Goal: Find specific page/section: Find specific page/section

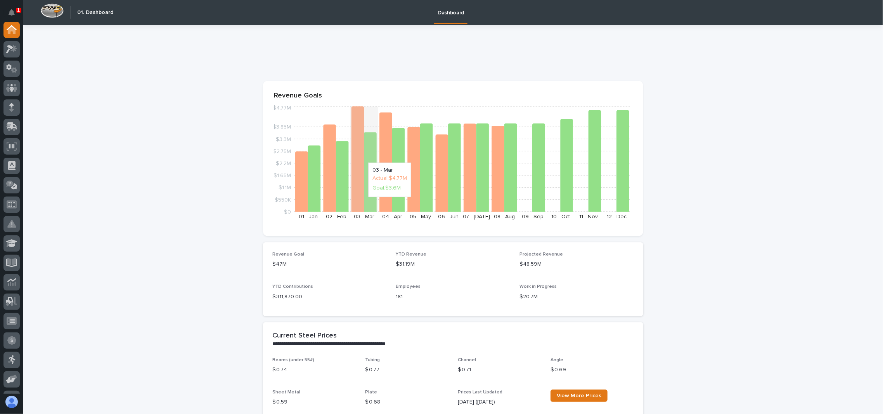
scroll to position [311, 0]
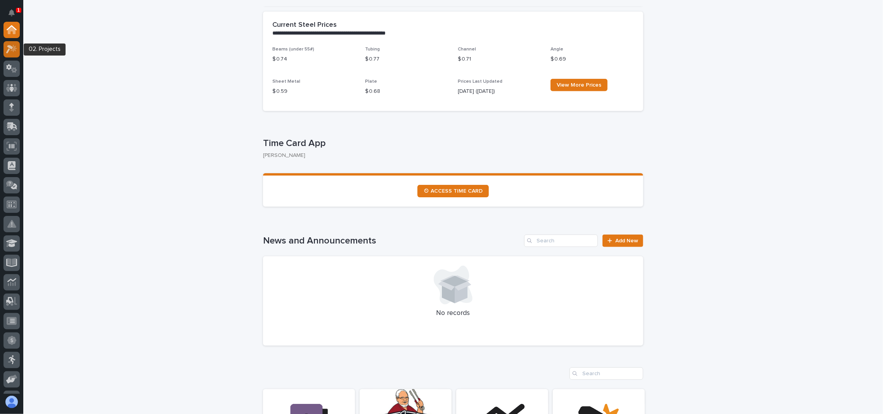
click at [18, 43] on link at bounding box center [11, 49] width 16 height 16
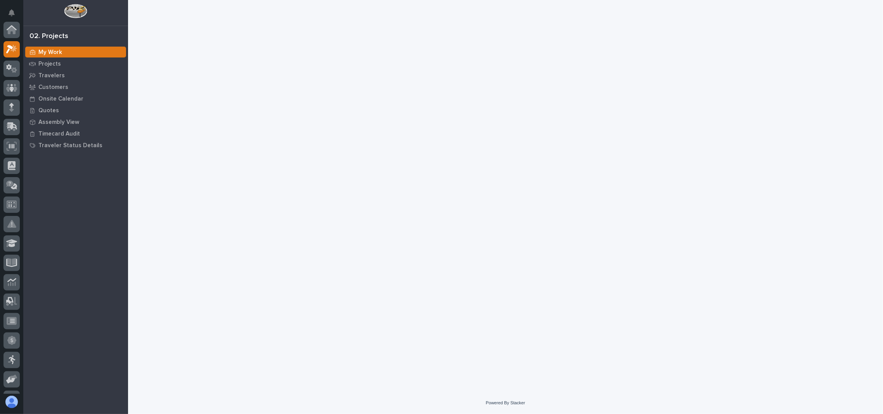
scroll to position [19, 0]
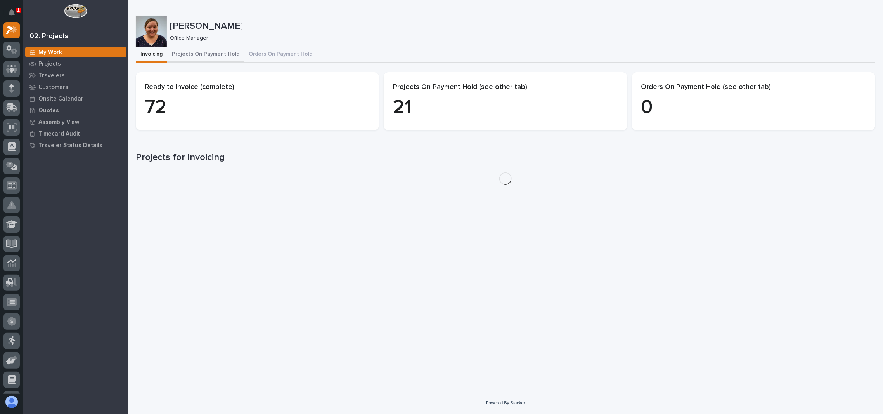
click at [214, 55] on button "Projects On Payment Hold" at bounding box center [205, 55] width 77 height 16
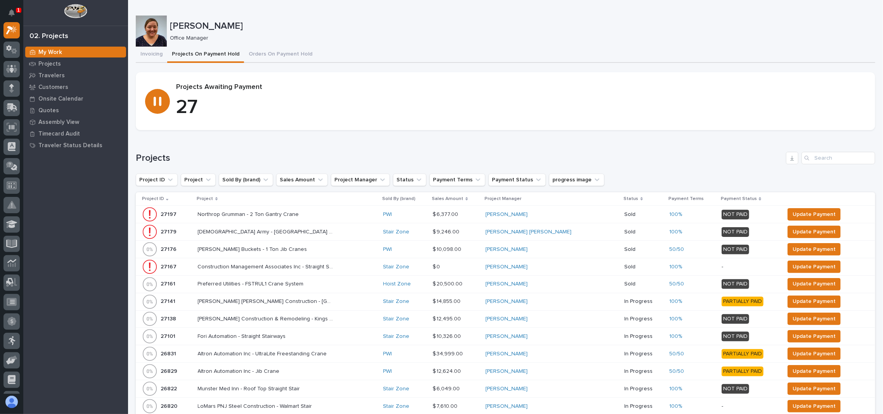
click at [213, 199] on p "Project" at bounding box center [205, 198] width 16 height 9
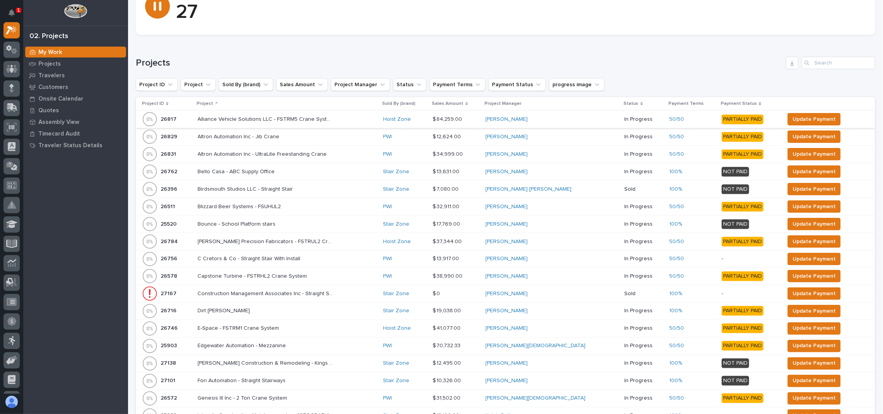
scroll to position [103, 0]
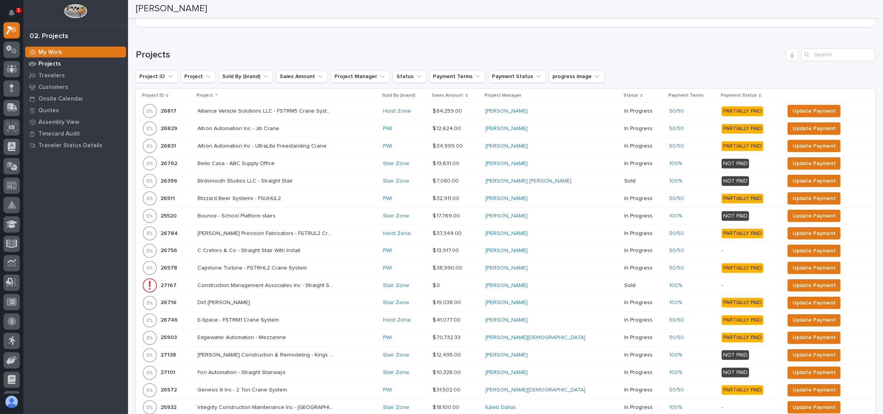
click at [52, 64] on p "Projects" at bounding box center [49, 64] width 23 height 7
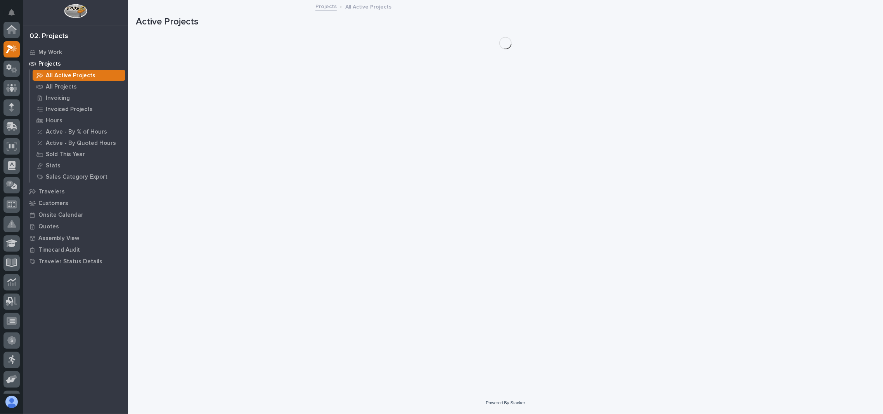
scroll to position [19, 0]
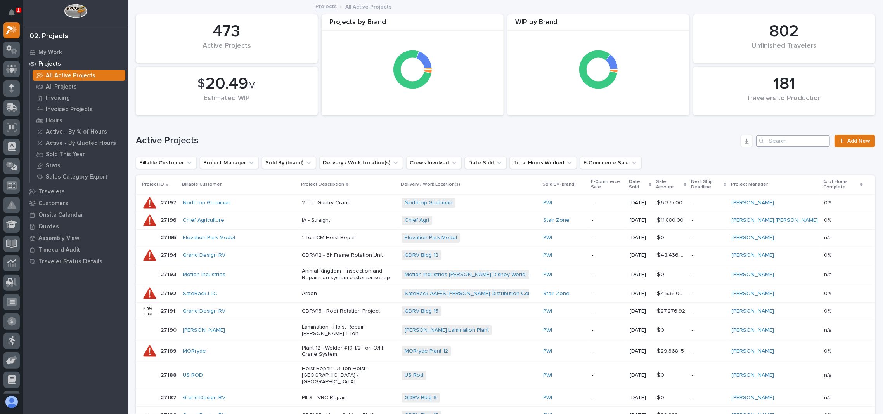
click at [786, 141] on input "Search" at bounding box center [794, 141] width 74 height 12
click at [71, 87] on p "All Projects" at bounding box center [61, 86] width 31 height 7
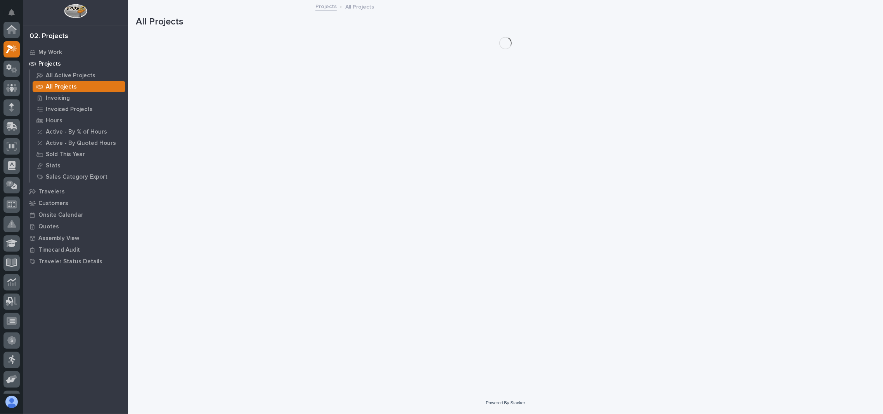
scroll to position [19, 0]
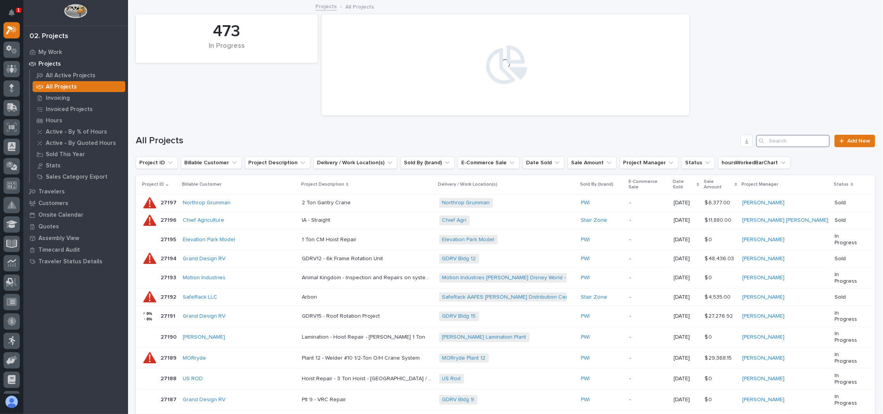
click at [795, 146] on input "Search" at bounding box center [794, 141] width 74 height 12
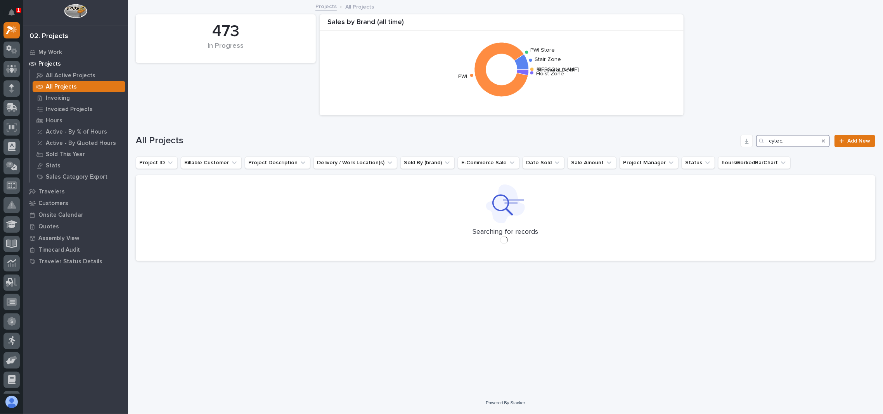
type input "cytec"
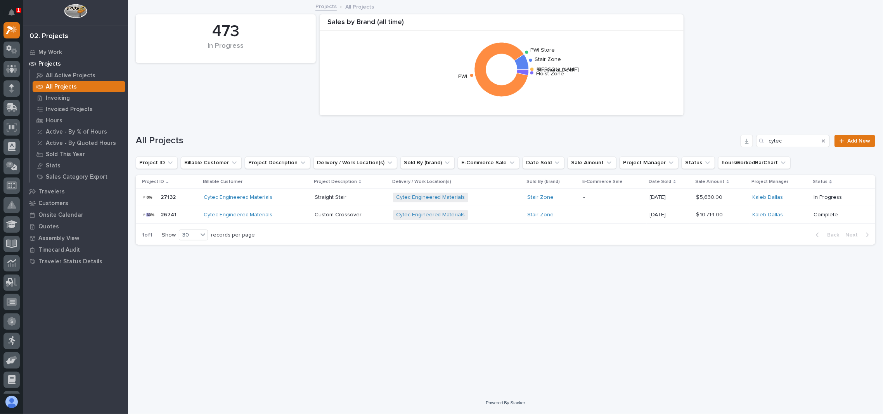
click at [167, 213] on p "26741" at bounding box center [169, 214] width 17 height 8
